Goal: Task Accomplishment & Management: Complete application form

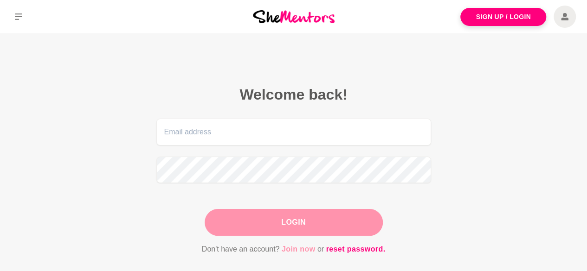
click at [298, 250] on link "Join now" at bounding box center [299, 250] width 34 height 12
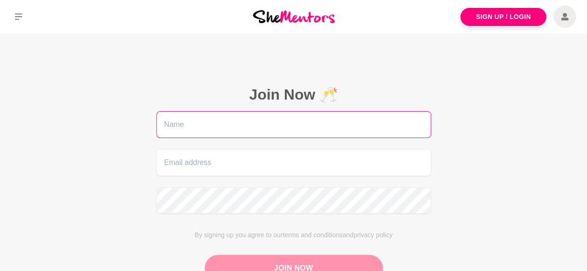
click at [269, 125] on input "text" at bounding box center [293, 124] width 275 height 27
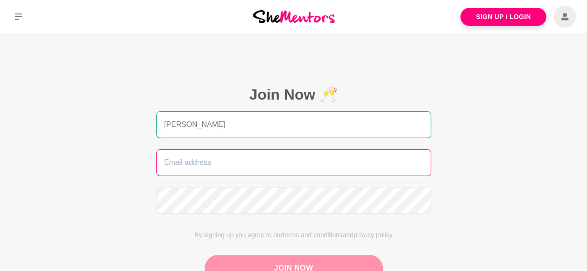
type input "[PERSON_NAME]"
click at [251, 161] on input "email" at bounding box center [293, 162] width 275 height 27
paste input "[EMAIL_ADDRESS][DOMAIN_NAME]"
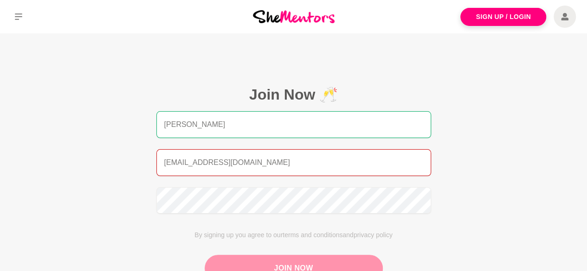
type input "[EMAIL_ADDRESS][DOMAIN_NAME]"
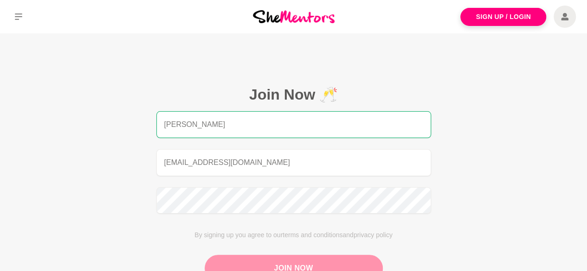
click at [285, 265] on button "Join Now" at bounding box center [294, 268] width 178 height 27
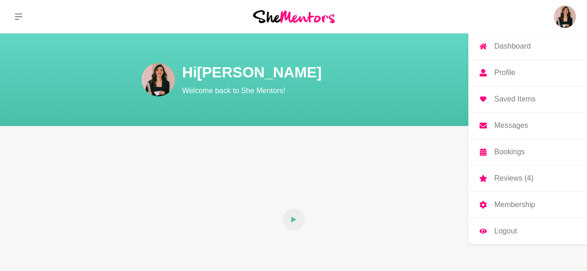
click at [503, 233] on p "Logout" at bounding box center [505, 231] width 23 height 7
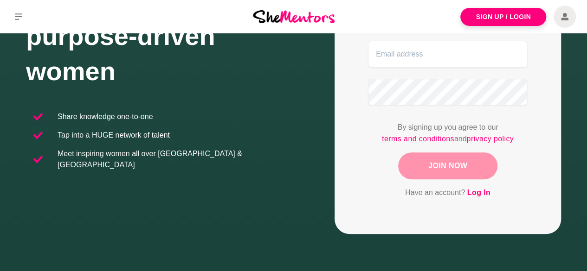
scroll to position [154, 0]
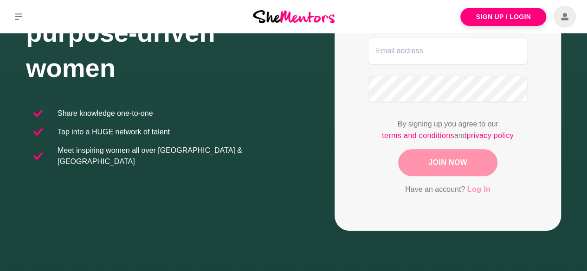
click at [483, 192] on link "Log In" at bounding box center [478, 190] width 23 height 12
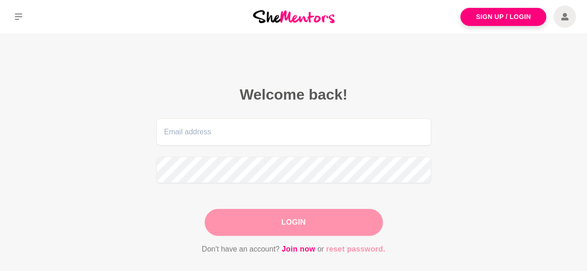
click at [380, 249] on link "reset password." at bounding box center [355, 250] width 59 height 12
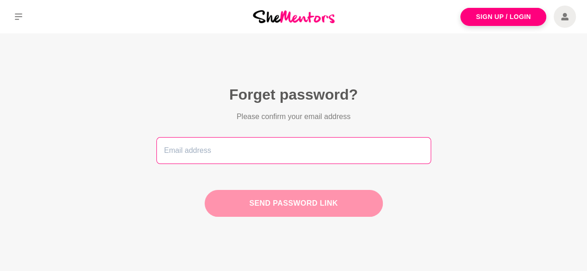
click at [284, 154] on input "email" at bounding box center [293, 150] width 275 height 27
paste input "[EMAIL_ADDRESS][DOMAIN_NAME]"
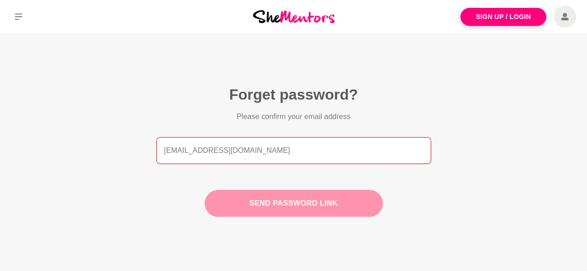
type input "[EMAIL_ADDRESS][DOMAIN_NAME]"
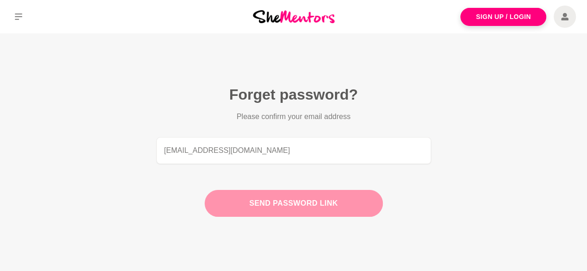
click at [299, 206] on button "Send password link" at bounding box center [294, 203] width 178 height 27
